Goal: Information Seeking & Learning: Learn about a topic

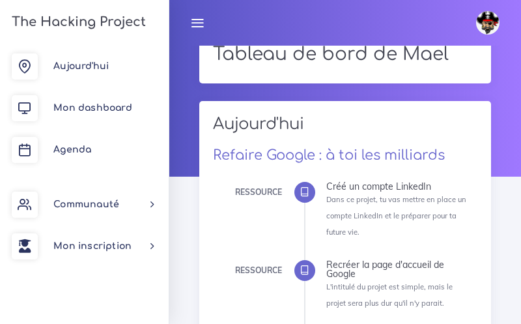
scroll to position [408, 0]
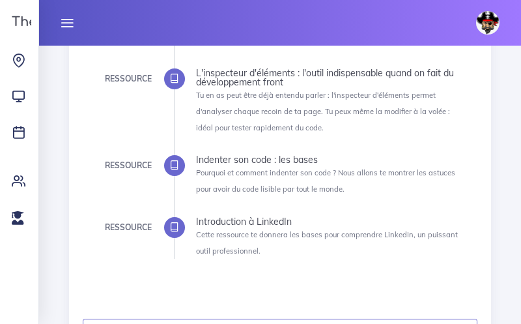
click at [69, 26] on icon at bounding box center [67, 23] width 14 height 14
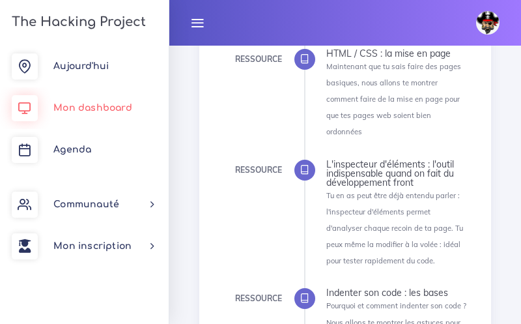
click at [65, 101] on link "Mon dashboard" at bounding box center [84, 108] width 169 height 42
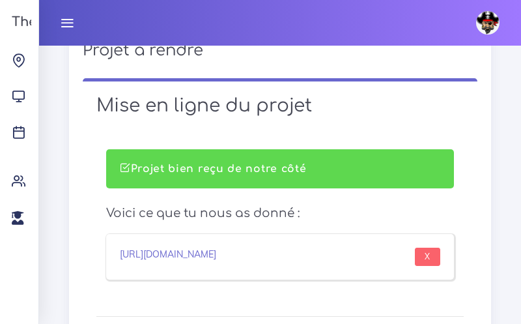
scroll to position [996, 0]
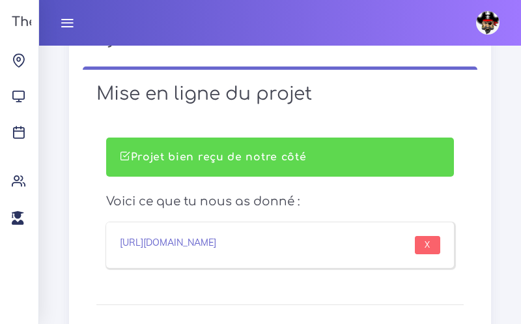
drag, startPoint x: 251, startPoint y: 237, endPoint x: 120, endPoint y: 212, distance: 133.2
click at [120, 222] on div "[URL][DOMAIN_NAME] X" at bounding box center [280, 245] width 348 height 46
copy link "[URL][DOMAIN_NAME]"
click at [170, 169] on div "Projet bien reçu de notre côté Voici ce que tu nous as donné : [URL][DOMAIN_NAM…" at bounding box center [279, 202] width 367 height 130
drag, startPoint x: 136, startPoint y: 178, endPoint x: 312, endPoint y: 176, distance: 175.9
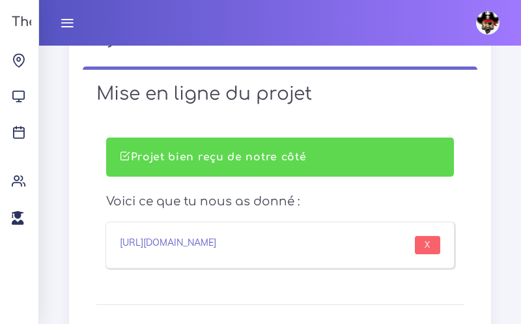
click at [312, 194] on h4 "Voici ce que tu nous as donné :" at bounding box center [280, 201] width 348 height 14
click at [198, 237] on link "[URL][DOMAIN_NAME]" at bounding box center [168, 243] width 96 height 12
